Goal: Task Accomplishment & Management: Complete application form

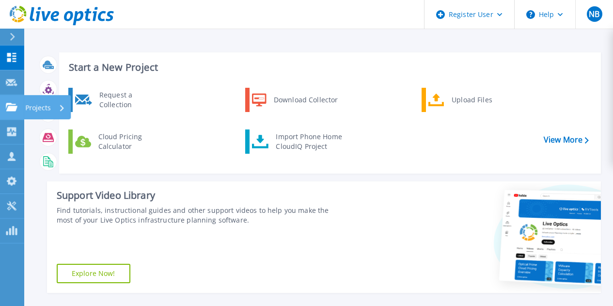
click at [11, 113] on link "Projects Projects" at bounding box center [12, 107] width 24 height 25
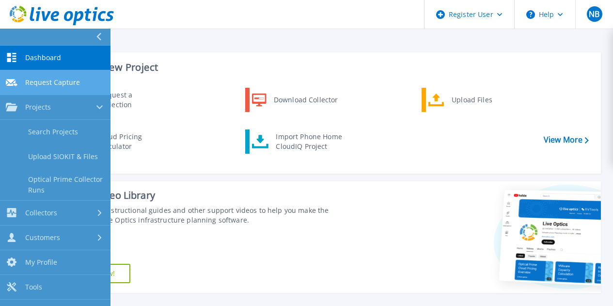
click at [65, 90] on link "Request Capture Request Capture" at bounding box center [55, 82] width 110 height 25
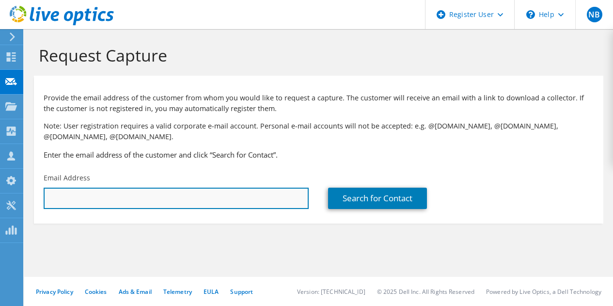
click at [155, 195] on input "text" at bounding box center [176, 197] width 265 height 21
paste input "[PERSON_NAME][EMAIL_ADDRESS][DOMAIN_NAME]"
click at [185, 190] on input "[PERSON_NAME][EMAIL_ADDRESS][DOMAIN_NAME]" at bounding box center [176, 197] width 265 height 21
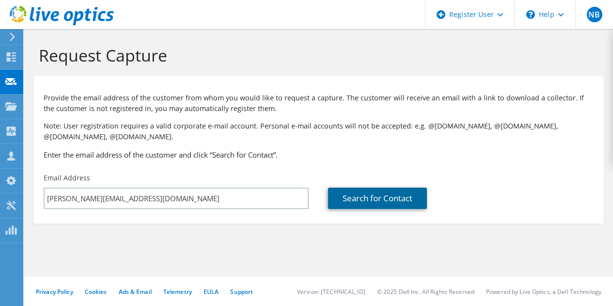
click at [370, 202] on link "Search for Contact" at bounding box center [377, 197] width 99 height 21
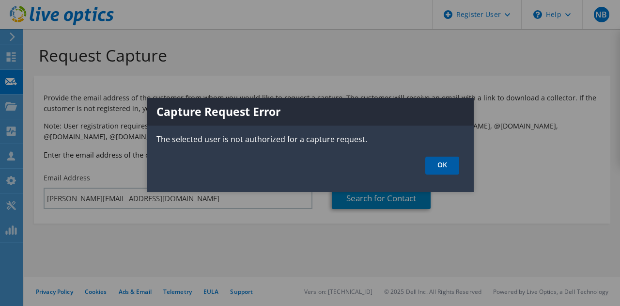
click at [435, 163] on link "OK" at bounding box center [442, 165] width 34 height 18
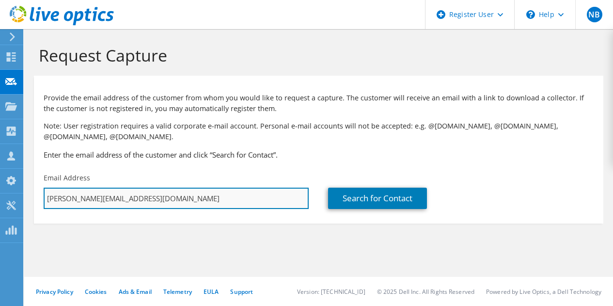
click at [232, 192] on input "vaibhav.lal@bankfab.com" at bounding box center [176, 197] width 265 height 21
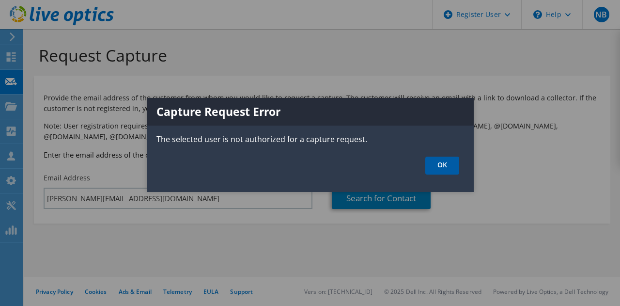
click at [438, 168] on link "OK" at bounding box center [442, 165] width 34 height 18
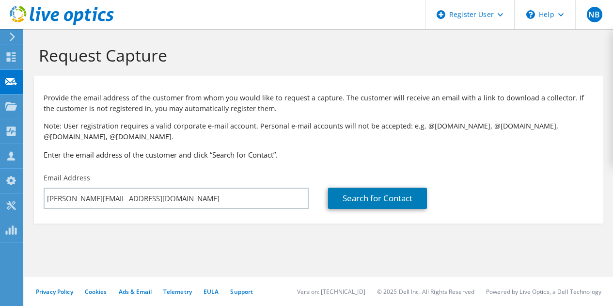
click at [190, 187] on div "Email Address vaibhav.lal@bankfab.com" at bounding box center [176, 191] width 284 height 46
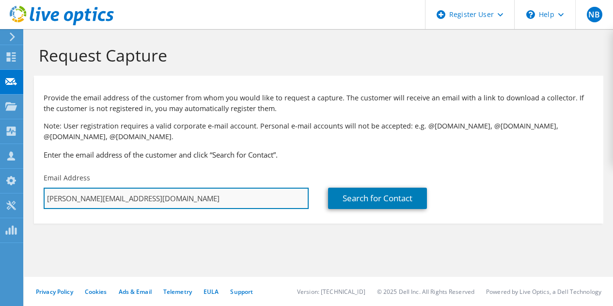
click at [171, 207] on input "vaibhav.lal@bankfab.com" at bounding box center [176, 197] width 265 height 21
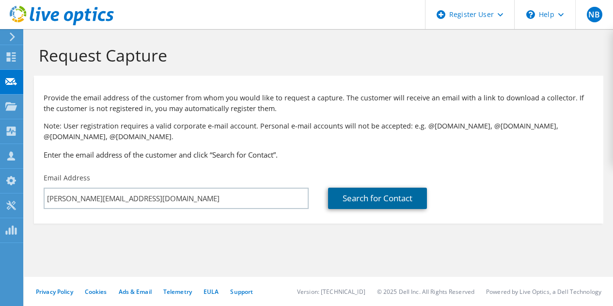
click at [371, 200] on link "Search for Contact" at bounding box center [377, 197] width 99 height 21
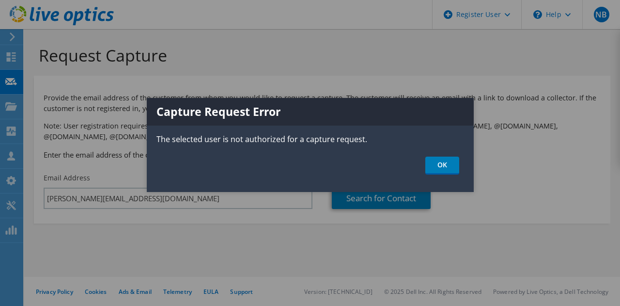
click at [452, 149] on div "Capture Request Error The selected user is not authorized for a capture request…" at bounding box center [310, 145] width 327 height 94
click at [442, 167] on link "OK" at bounding box center [442, 165] width 34 height 18
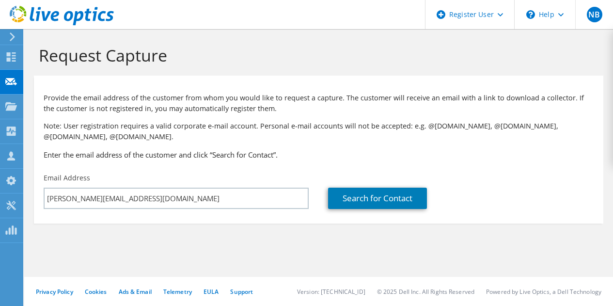
click at [78, 136] on p "Note: User registration requires a valid corporate e-mail account. Personal e-m…" at bounding box center [319, 131] width 550 height 21
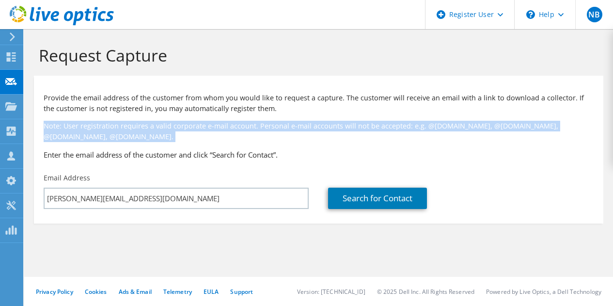
click at [78, 136] on p "Note: User registration requires a valid corporate e-mail account. Personal e-m…" at bounding box center [319, 131] width 550 height 21
click at [91, 127] on p "Note: User registration requires a valid corporate e-mail account. Personal e-m…" at bounding box center [319, 131] width 550 height 21
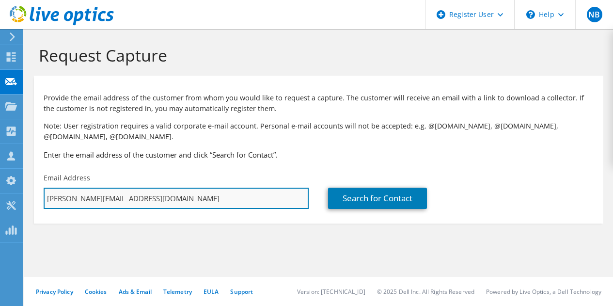
click at [164, 198] on input "vaibhav.lal@bankfab.com" at bounding box center [176, 197] width 265 height 21
type input "vaibhav.lal@bankfab.com"
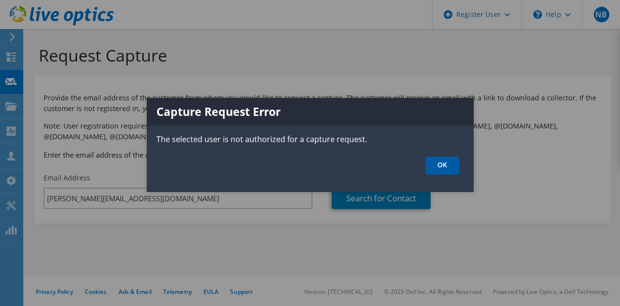
click at [447, 160] on link "OK" at bounding box center [442, 165] width 34 height 18
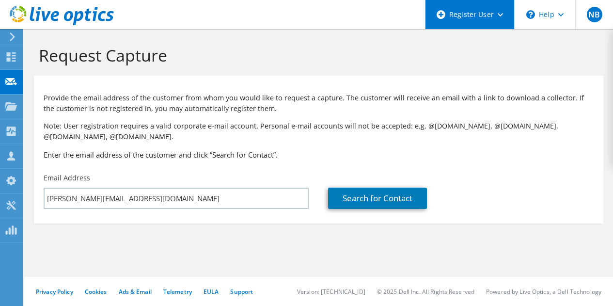
click at [493, 5] on div "Register User" at bounding box center [469, 14] width 89 height 29
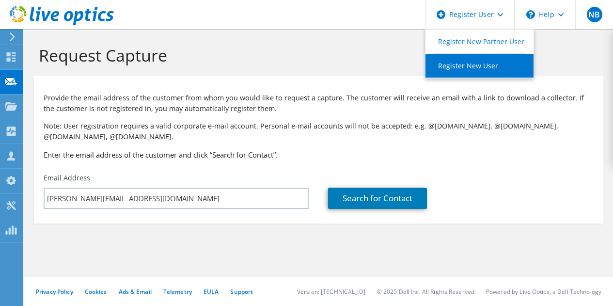
click at [477, 67] on link "Register New User" at bounding box center [479, 66] width 108 height 24
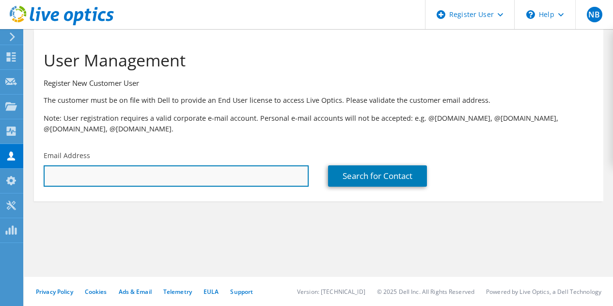
click at [206, 179] on input "text" at bounding box center [176, 175] width 265 height 21
click at [229, 169] on input "text" at bounding box center [176, 175] width 265 height 21
click at [192, 171] on input "text" at bounding box center [176, 175] width 265 height 21
paste input "vaibhav.lal@bankfab.com"
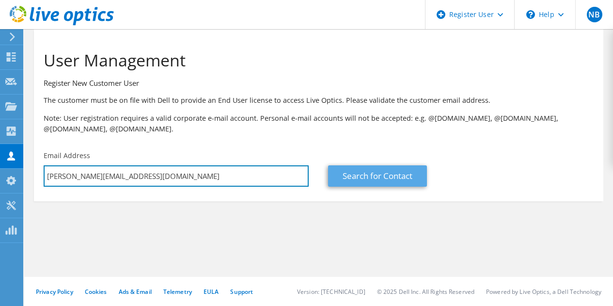
type input "vaibhav.lal@bankfab.com"
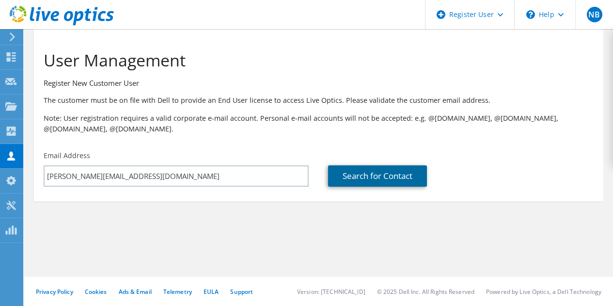
click at [385, 185] on link "Search for Contact" at bounding box center [377, 175] width 99 height 21
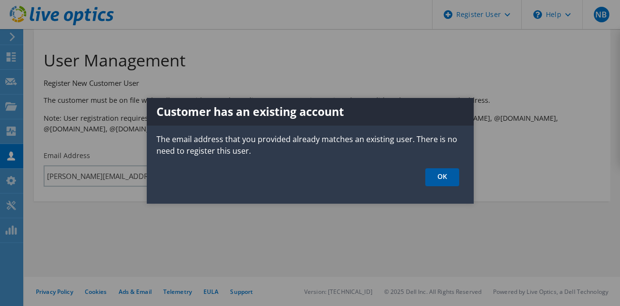
click at [446, 176] on link "OK" at bounding box center [442, 177] width 34 height 18
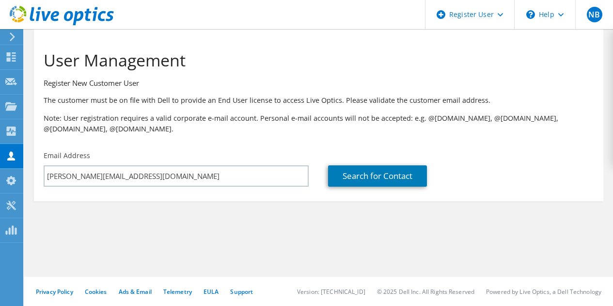
click at [64, 12] on icon at bounding box center [62, 16] width 104 height 20
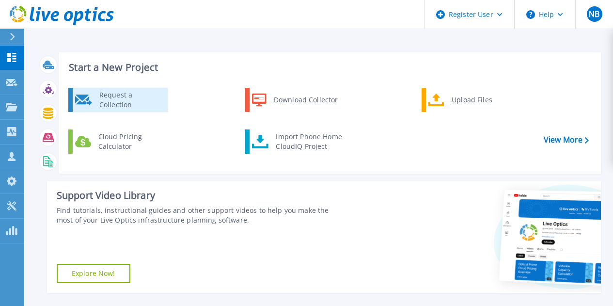
click at [116, 93] on div "Request a Collection" at bounding box center [129, 99] width 71 height 19
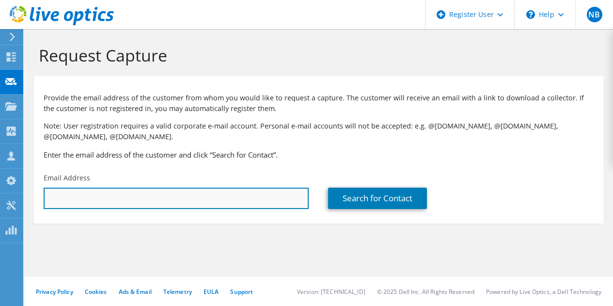
click at [183, 189] on input "text" at bounding box center [176, 197] width 265 height 21
paste input "[PERSON_NAME][EMAIL_ADDRESS][PERSON_NAME][DOMAIN_NAME];"
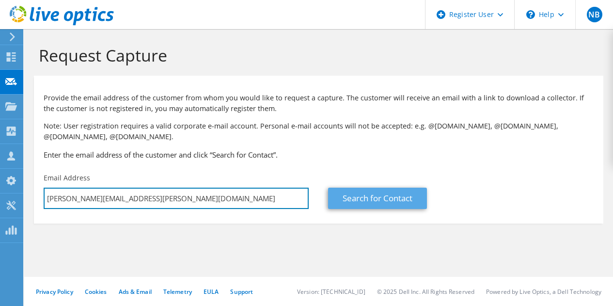
type input "[PERSON_NAME][EMAIL_ADDRESS][PERSON_NAME][DOMAIN_NAME]"
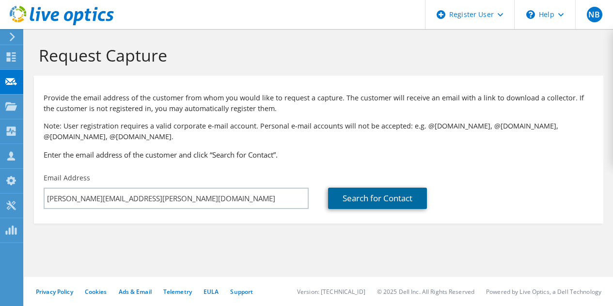
click at [391, 203] on link "Search for Contact" at bounding box center [377, 197] width 99 height 21
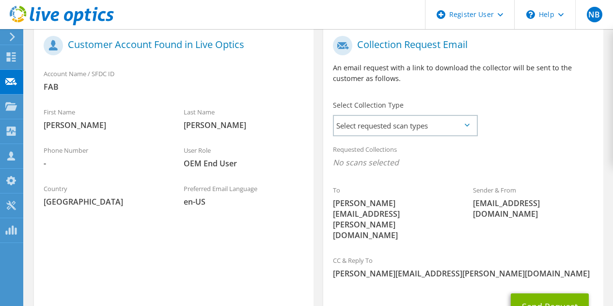
scroll to position [207, 0]
click at [360, 120] on span "Select requested scan types" at bounding box center [405, 124] width 142 height 19
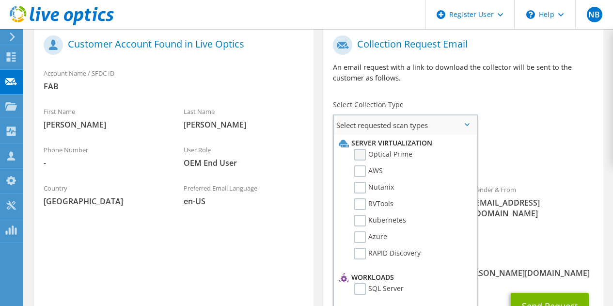
click at [361, 156] on label "Optical Prime" at bounding box center [383, 155] width 58 height 12
click at [0, 0] on input "Optical Prime" at bounding box center [0, 0] width 0 height 0
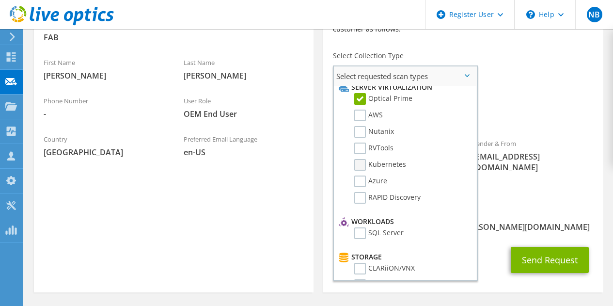
scroll to position [0, 0]
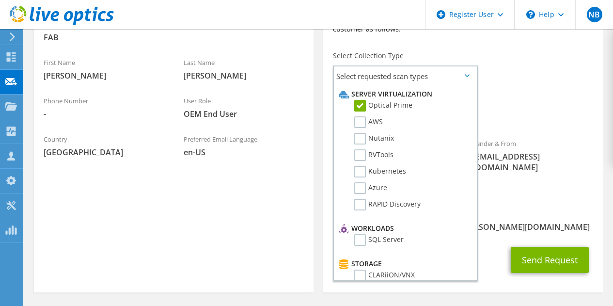
click at [523, 96] on div "Requested Collections No scans selected Optical Prime" at bounding box center [463, 109] width 280 height 39
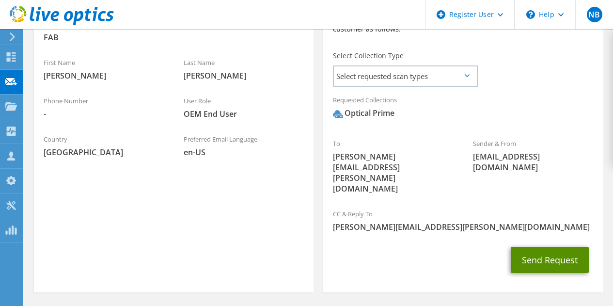
click at [532, 247] on button "Send Request" at bounding box center [550, 260] width 78 height 26
